Goal: Find specific page/section

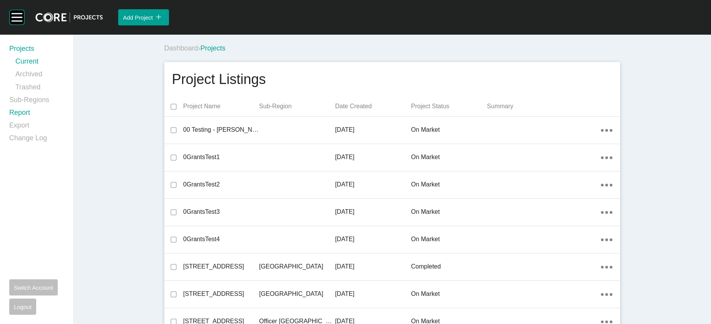
click at [16, 121] on link "Report" at bounding box center [36, 114] width 55 height 13
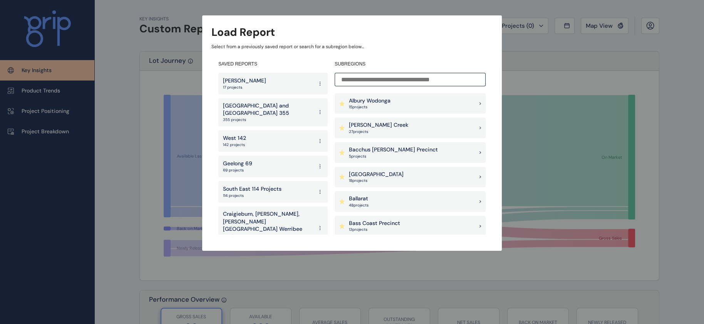
click at [242, 167] on p "69 projects" at bounding box center [237, 169] width 29 height 5
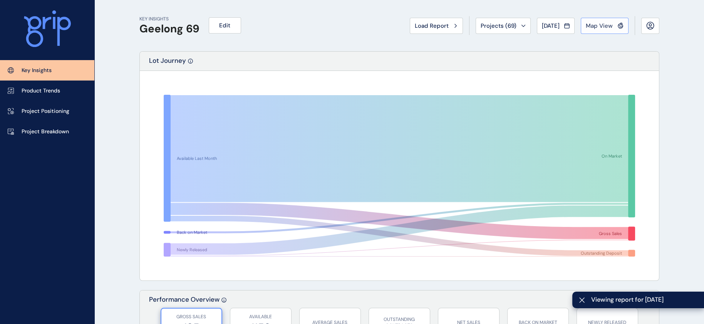
click at [586, 26] on span "Map View" at bounding box center [599, 26] width 27 height 8
